Goal: Task Accomplishment & Management: Complete application form

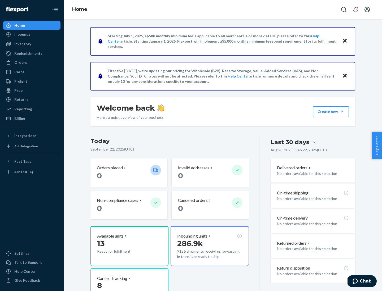
click at [341, 112] on button "Create new Create new inbound Create new order Create new product" at bounding box center [331, 112] width 36 height 11
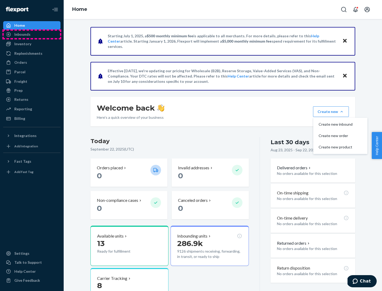
click at [32, 34] on div "Inbounds" at bounding box center [32, 34] width 56 height 7
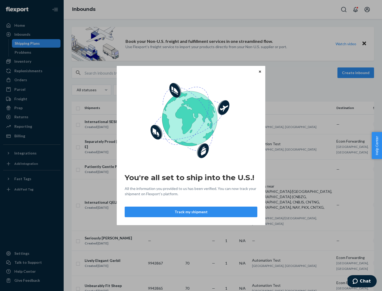
click at [32, 61] on div "You're all set to ship into the U.S.! All the information you provided to us ha…" at bounding box center [191, 145] width 382 height 291
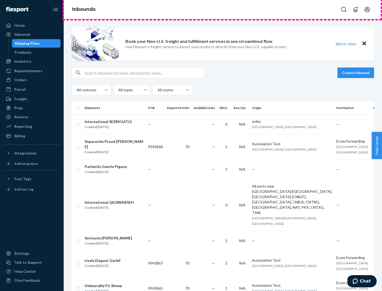
click at [223, 10] on div "Inbounds" at bounding box center [223, 9] width 318 height 19
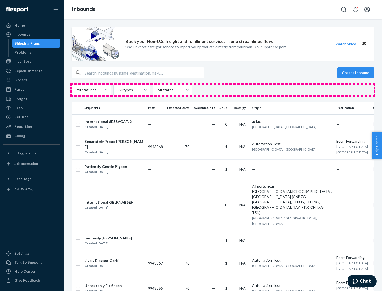
click at [223, 90] on div "All statuses All types All states" at bounding box center [223, 90] width 302 height 11
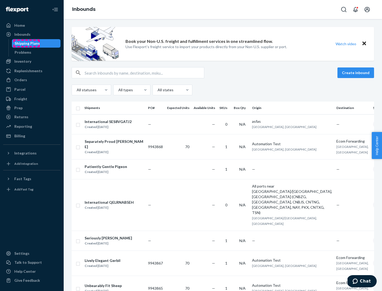
click at [26, 43] on div "Shipping Plans" at bounding box center [27, 43] width 25 height 5
click at [356, 73] on button "Create inbound" at bounding box center [355, 73] width 37 height 11
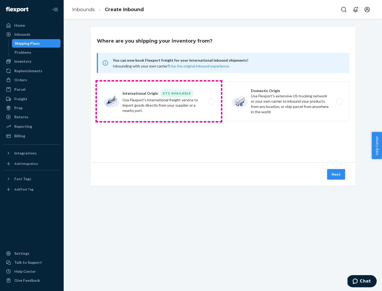
click at [159, 101] on label "International Origin DTC Available Use Flexport's international freight service…" at bounding box center [159, 102] width 124 height 40
click at [211, 101] on input "International Origin DTC Available Use Flexport's international freight service…" at bounding box center [212, 101] width 3 height 3
radio input "true"
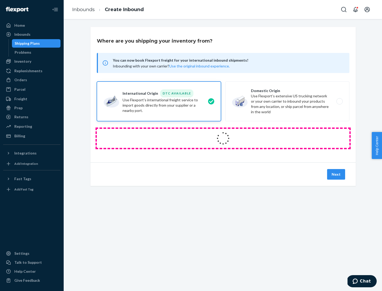
click at [223, 139] on icon at bounding box center [222, 138] width 17 height 17
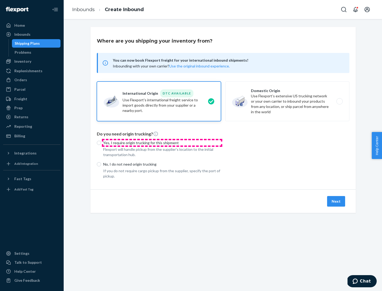
click at [162, 143] on p "Yes, I require origin trucking for this shipment" at bounding box center [162, 142] width 118 height 5
click at [101, 143] on input "Yes, I require origin trucking for this shipment" at bounding box center [99, 143] width 4 height 4
radio input "true"
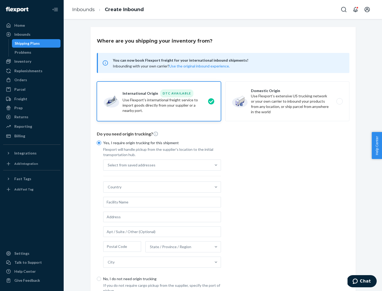
scroll to position [10, 0]
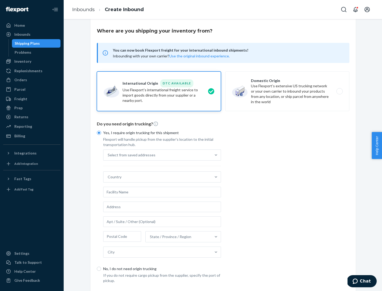
click at [157, 155] on div "Select from saved addresses" at bounding box center [157, 155] width 108 height 11
click at [108, 155] on input "Select from saved addresses" at bounding box center [108, 155] width 1 height 5
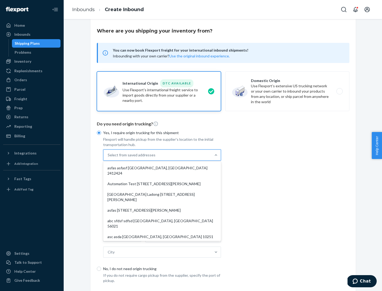
scroll to position [23, 0]
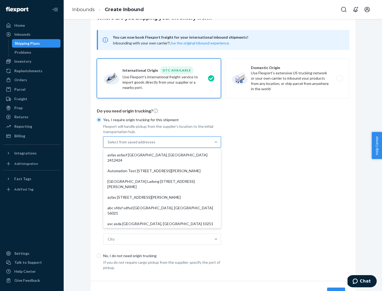
click at [162, 155] on div "asfas asfasf [GEOGRAPHIC_DATA], [GEOGRAPHIC_DATA] 2412424" at bounding box center [162, 158] width 116 height 16
click at [108, 145] on input "option asfas asfasf [GEOGRAPHIC_DATA], [GEOGRAPHIC_DATA] 2412424 focused, 1 of …" at bounding box center [108, 142] width 1 height 5
type input "asfas"
type input "asfasf"
type input "2412424"
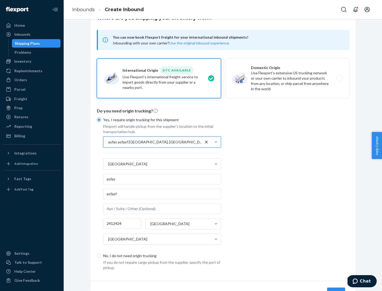
scroll to position [49, 0]
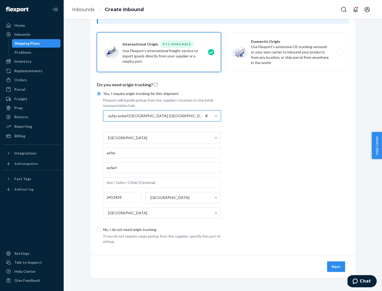
click at [336, 267] on button "Next" at bounding box center [336, 267] width 18 height 11
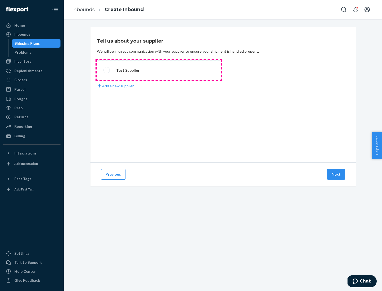
click at [159, 70] on label "Test Supplier" at bounding box center [159, 70] width 124 height 20
click at [107, 70] on input "Test Supplier" at bounding box center [104, 70] width 3 height 3
radio input "true"
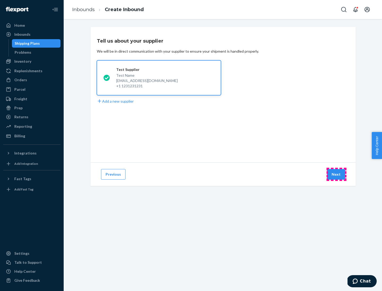
click at [336, 175] on button "Next" at bounding box center [336, 174] width 18 height 11
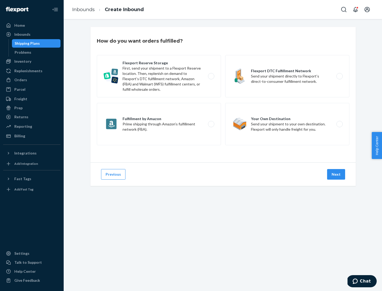
click at [159, 124] on label "Fulfillment by Amazon Prime shipping through Amazon’s fulfillment network (FBA)." at bounding box center [159, 124] width 124 height 42
click at [211, 124] on input "Fulfillment by Amazon Prime shipping through Amazon’s fulfillment network (FBA)." at bounding box center [212, 124] width 3 height 3
radio input "true"
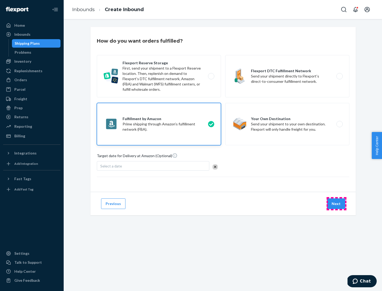
click at [336, 204] on button "Next" at bounding box center [336, 204] width 18 height 11
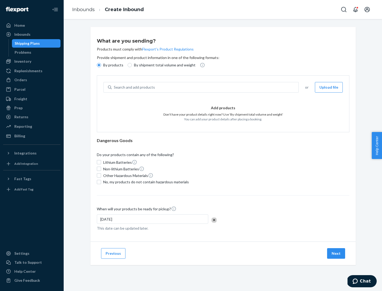
click at [163, 65] on p "By shipment total volume and weight" at bounding box center [164, 65] width 61 height 5
click at [132, 65] on input "By shipment total volume and weight" at bounding box center [129, 65] width 4 height 4
radio input "true"
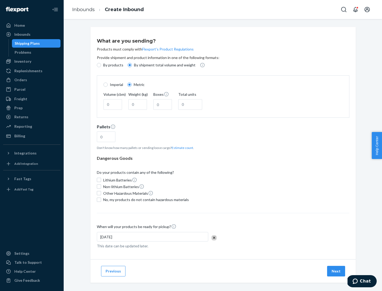
click at [113, 65] on p "By products" at bounding box center [113, 65] width 20 height 5
click at [101, 65] on input "By products" at bounding box center [99, 65] width 4 height 4
radio input "true"
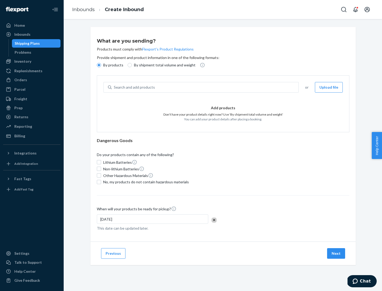
click at [205, 87] on div "Search and add products" at bounding box center [205, 88] width 187 height 10
click at [114, 87] on input "Search and add products" at bounding box center [114, 87] width 1 height 5
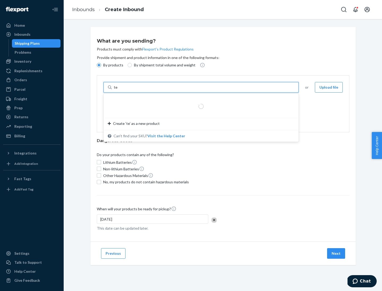
type input "test"
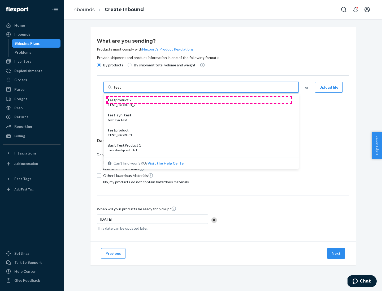
click at [199, 100] on div "test product 2" at bounding box center [199, 100] width 182 height 5
click at [121, 90] on input "test" at bounding box center [117, 87] width 7 height 5
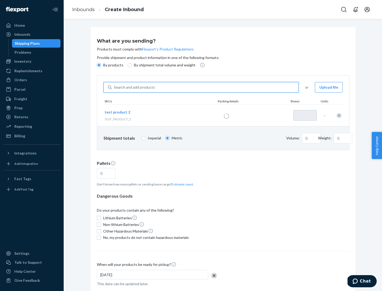
type input "1"
type input "0.02"
type input "22.23"
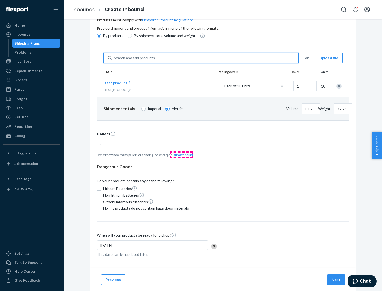
click at [181, 155] on button "Estimate count" at bounding box center [181, 155] width 21 height 5
type input "1"
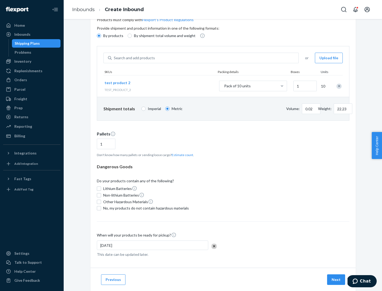
scroll to position [42, 0]
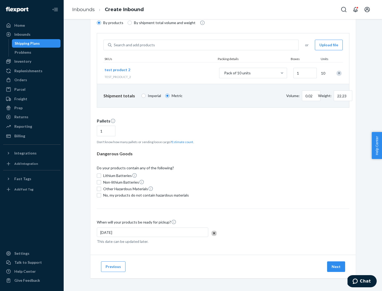
click at [145, 196] on span "No, my products do not contain hazardous materials" at bounding box center [146, 195] width 86 height 5
click at [101, 196] on input "No, my products do not contain hazardous materials" at bounding box center [99, 195] width 4 height 4
checkbox input "true"
click at [336, 267] on button "Next" at bounding box center [336, 267] width 18 height 11
